Goal: Transaction & Acquisition: Subscribe to service/newsletter

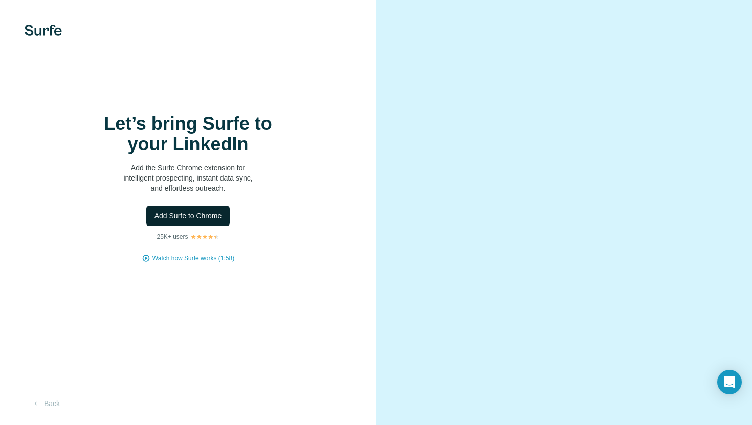
click at [200, 221] on span "Add Surfe to Chrome" at bounding box center [189, 216] width 68 height 10
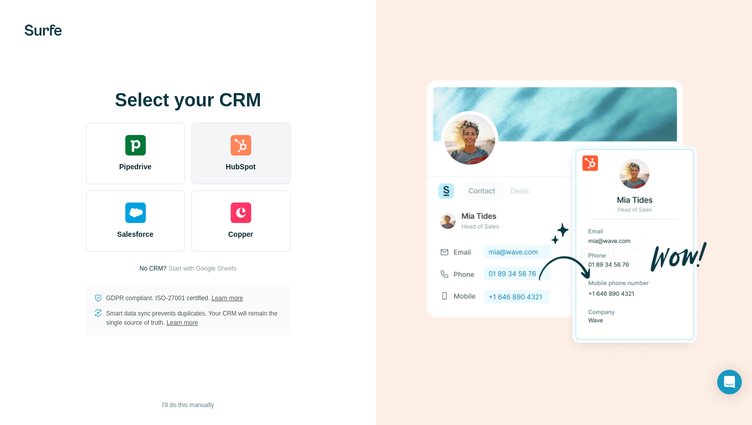
click at [269, 176] on div "HubSpot" at bounding box center [240, 153] width 99 height 61
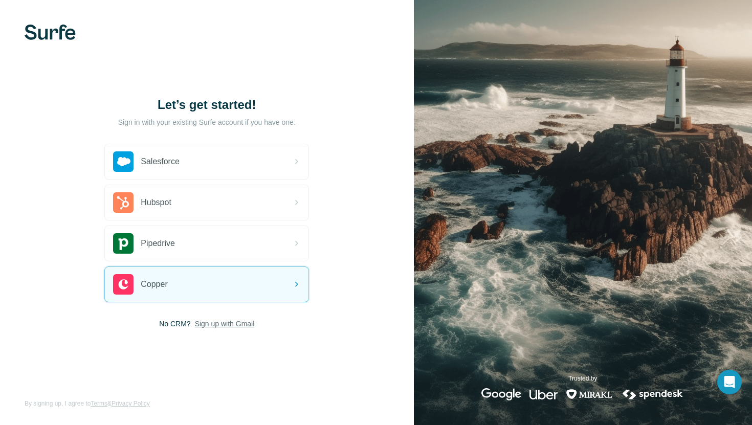
click at [227, 324] on span "Sign up with Gmail" at bounding box center [225, 324] width 60 height 10
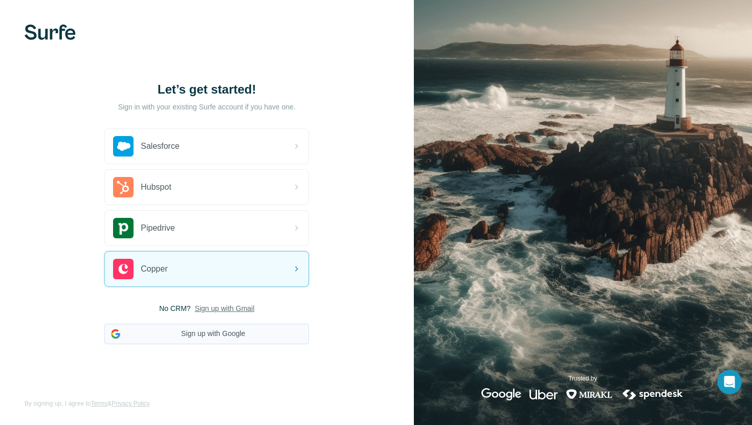
click at [232, 331] on button "Sign up with Google" at bounding box center [206, 334] width 205 height 20
